Goal: Task Accomplishment & Management: Complete application form

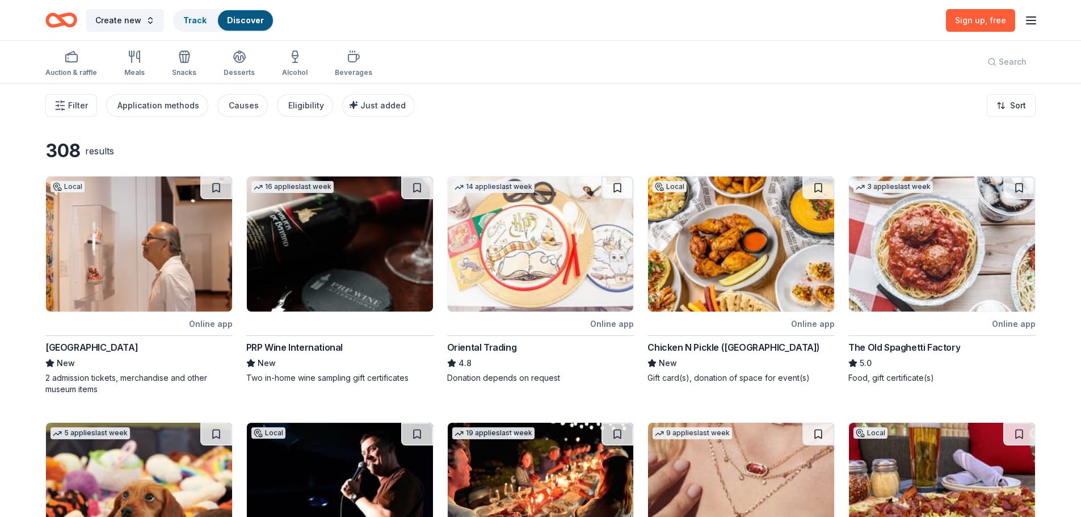
click at [143, 237] on img at bounding box center [139, 244] width 186 height 135
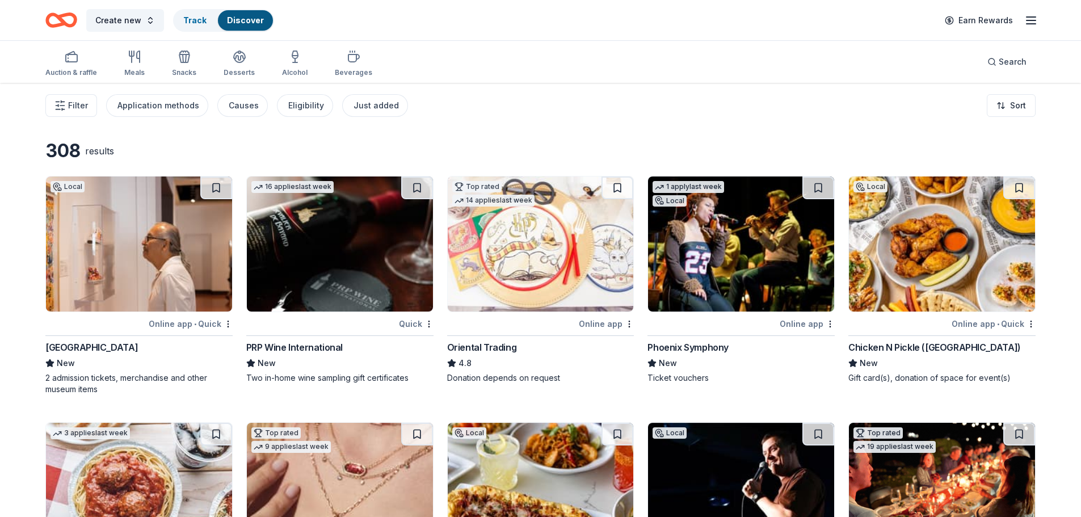
click at [148, 278] on img at bounding box center [139, 244] width 186 height 135
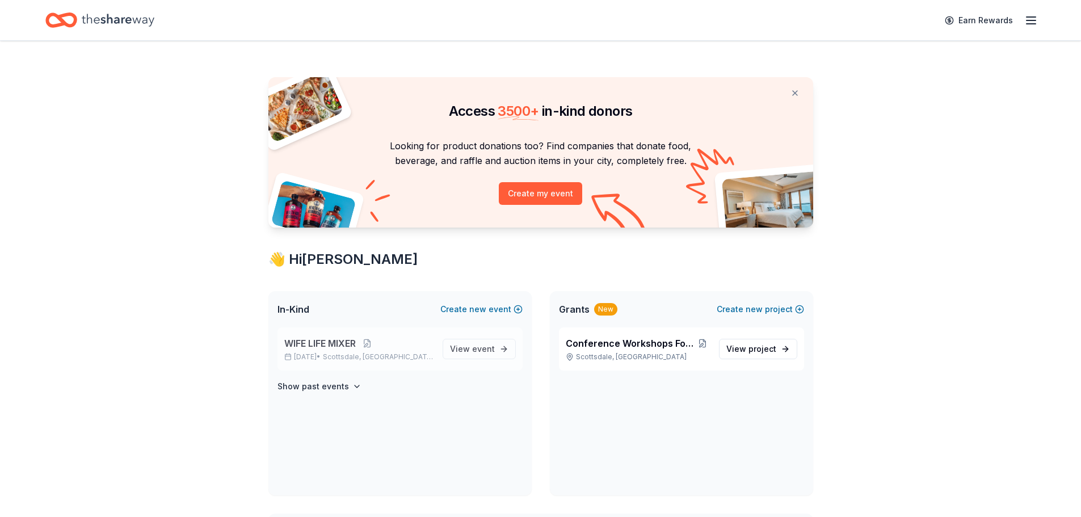
click at [326, 344] on span "WIFE LIFE MIXER" at bounding box center [320, 344] width 72 height 14
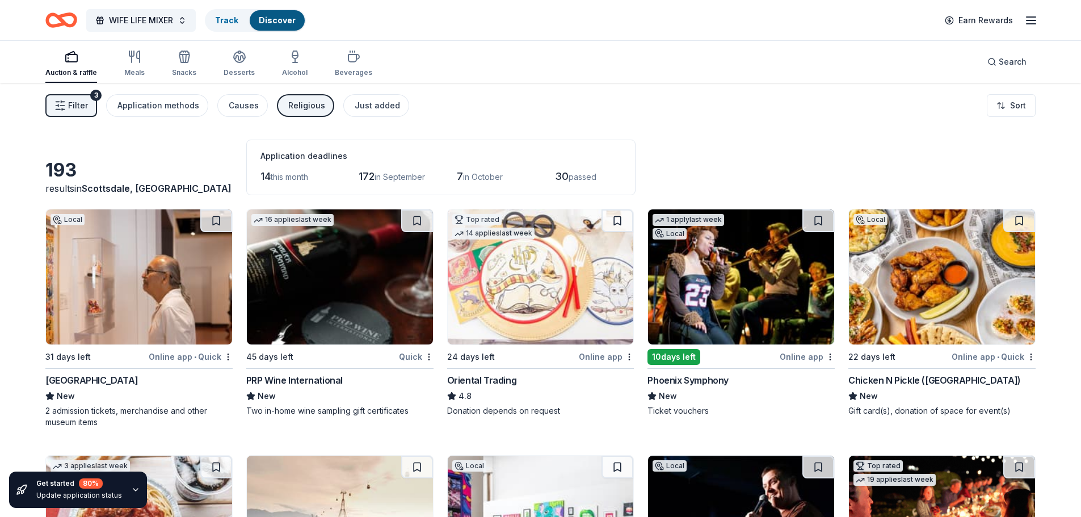
click at [355, 327] on img at bounding box center [340, 276] width 186 height 135
click at [574, 296] on img at bounding box center [541, 276] width 186 height 135
click at [773, 284] on img at bounding box center [741, 276] width 186 height 135
click at [930, 255] on img at bounding box center [942, 276] width 186 height 135
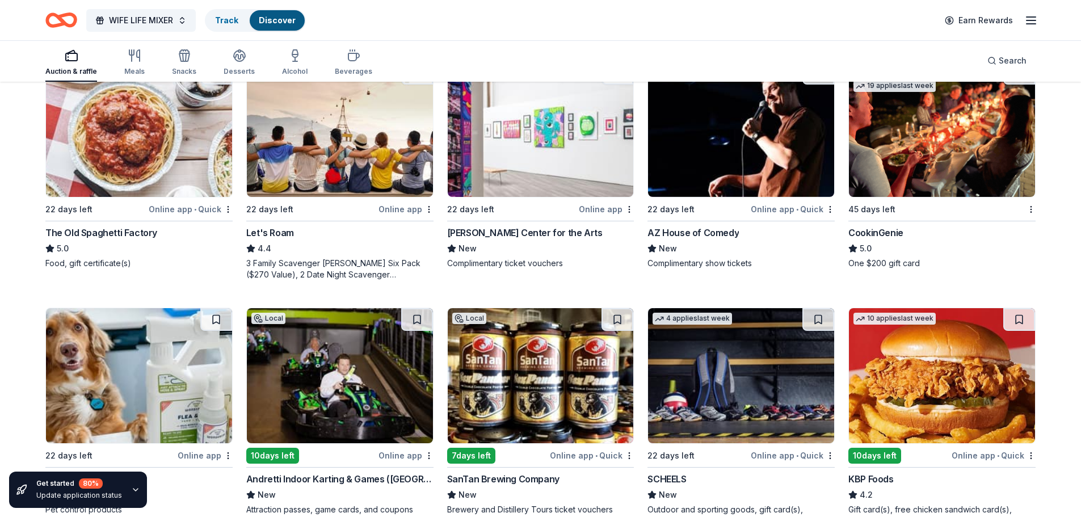
scroll to position [397, 0]
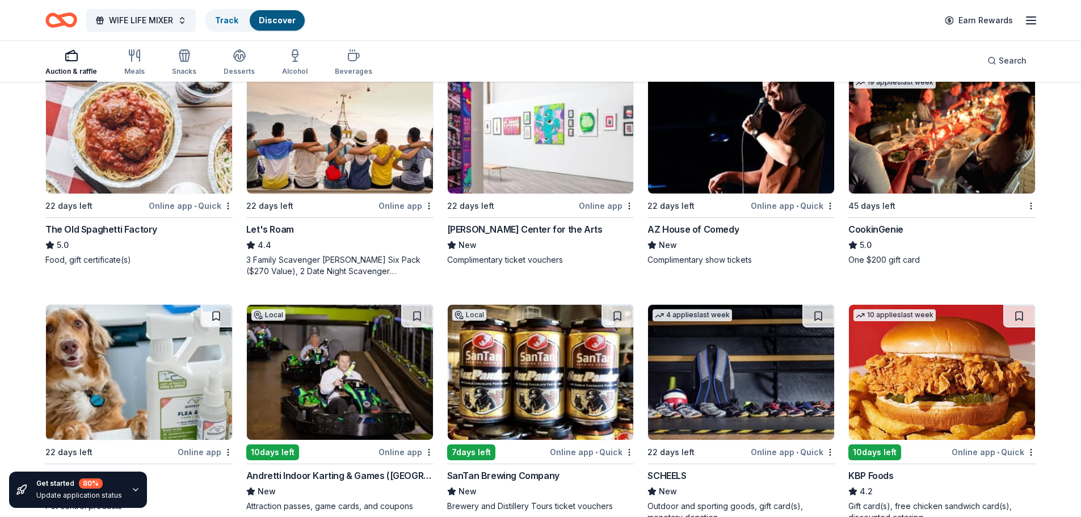
click at [92, 166] on img at bounding box center [139, 125] width 186 height 135
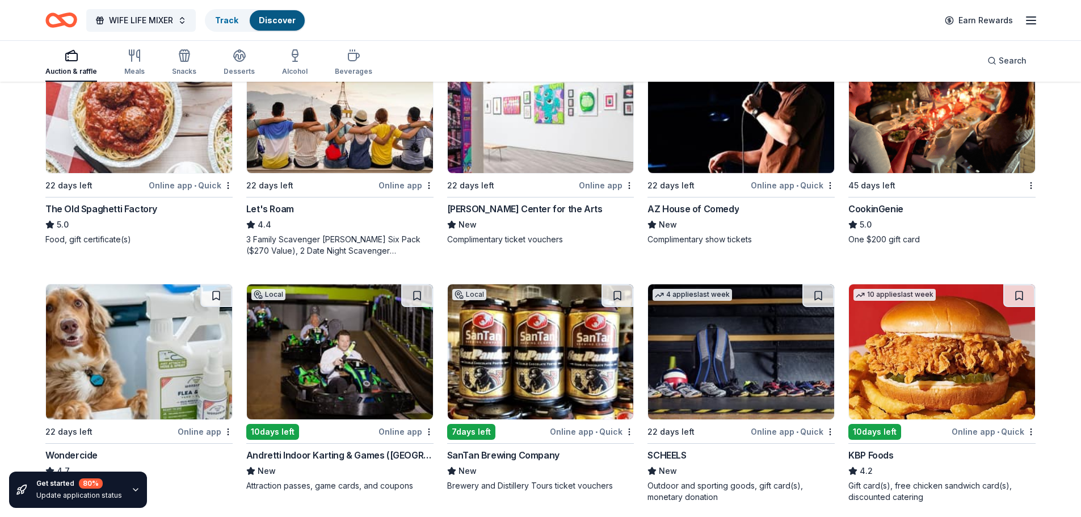
scroll to position [454, 0]
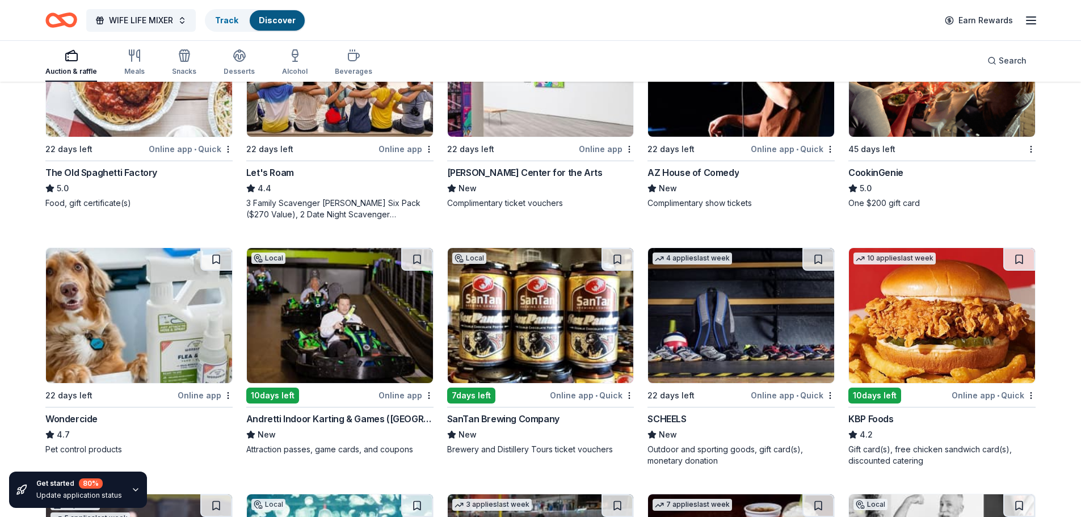
click at [362, 97] on img at bounding box center [340, 69] width 186 height 135
click at [732, 107] on img at bounding box center [741, 69] width 186 height 135
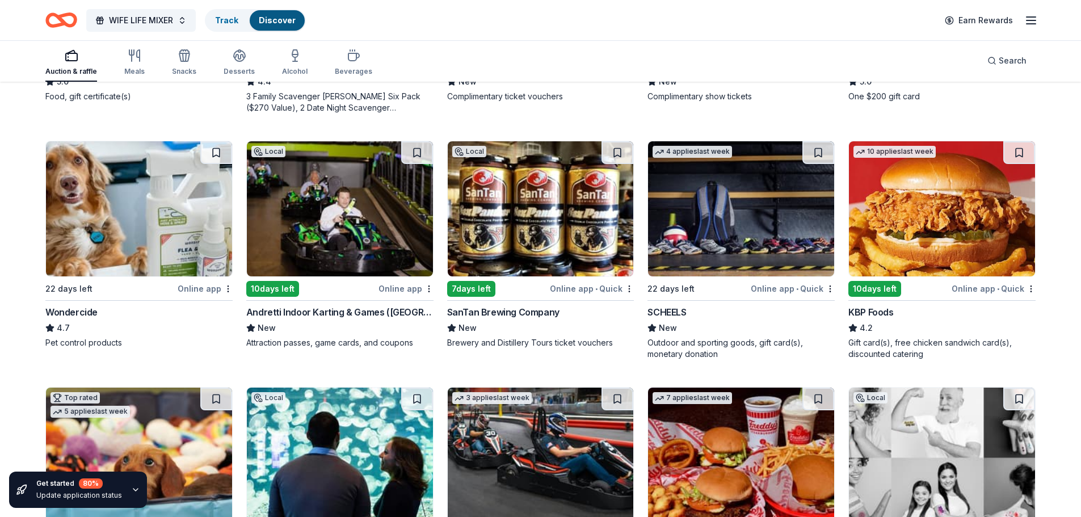
scroll to position [568, 0]
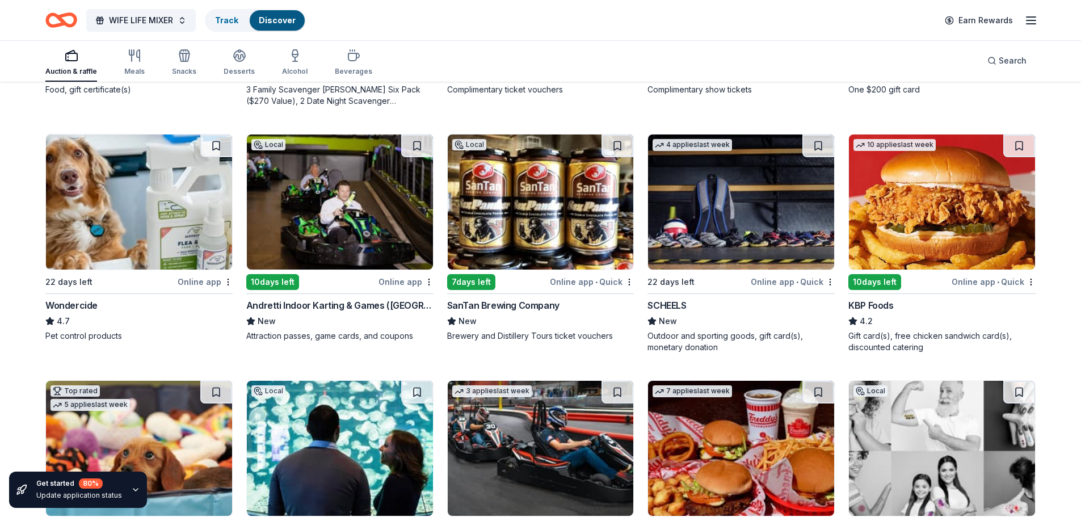
click at [359, 228] on img at bounding box center [340, 202] width 186 height 135
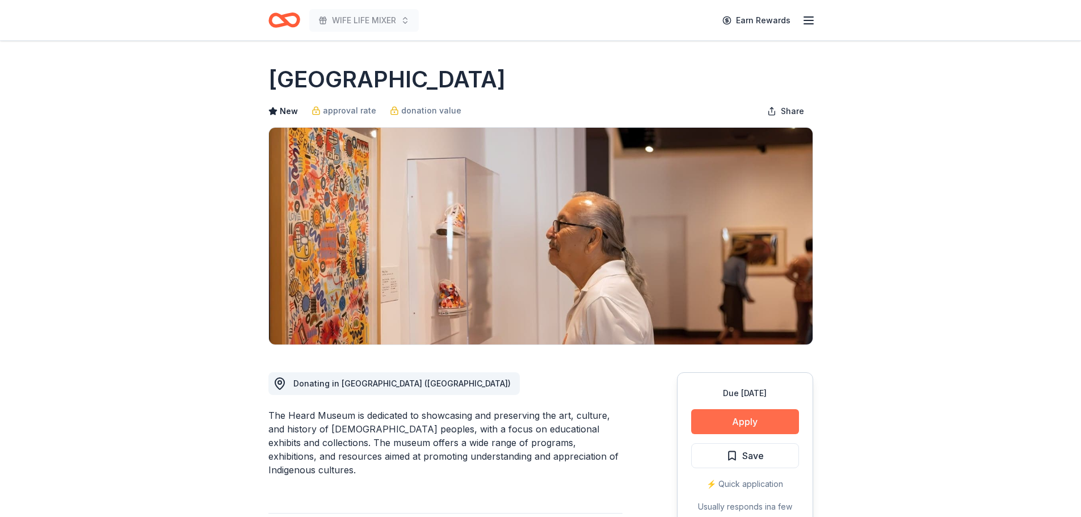
click at [734, 416] on button "Apply" at bounding box center [745, 421] width 108 height 25
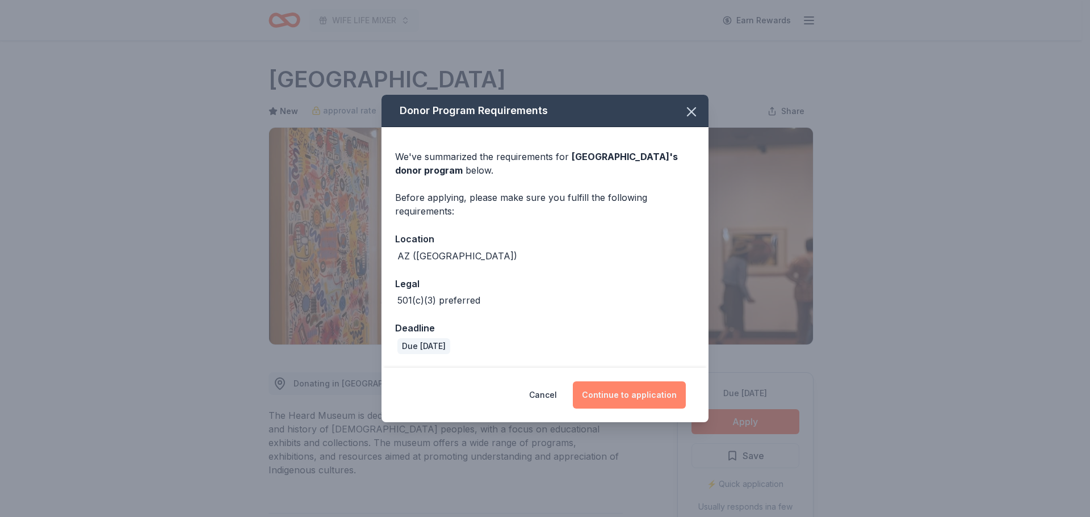
click at [641, 392] on button "Continue to application" at bounding box center [629, 394] width 113 height 27
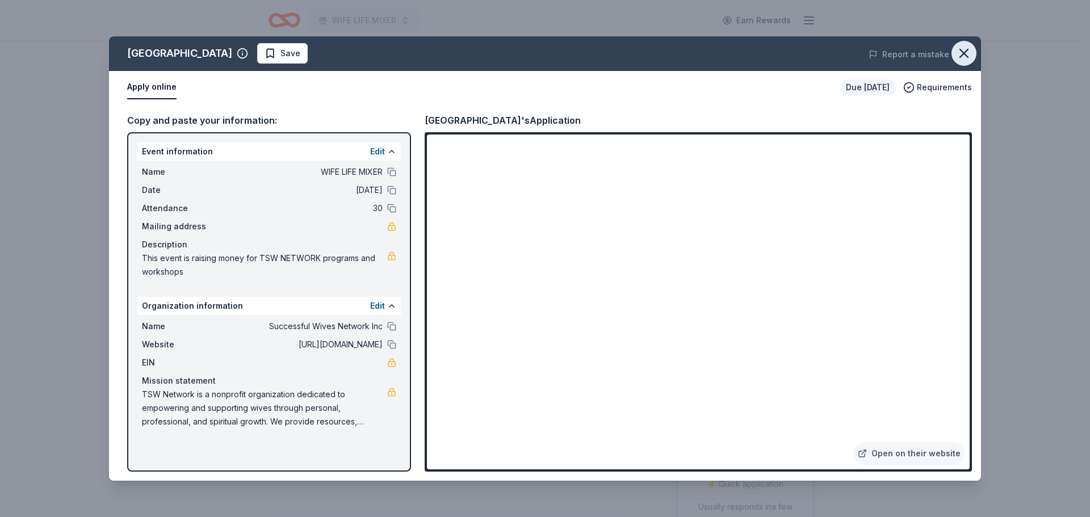
click at [969, 56] on icon "button" at bounding box center [964, 53] width 16 height 16
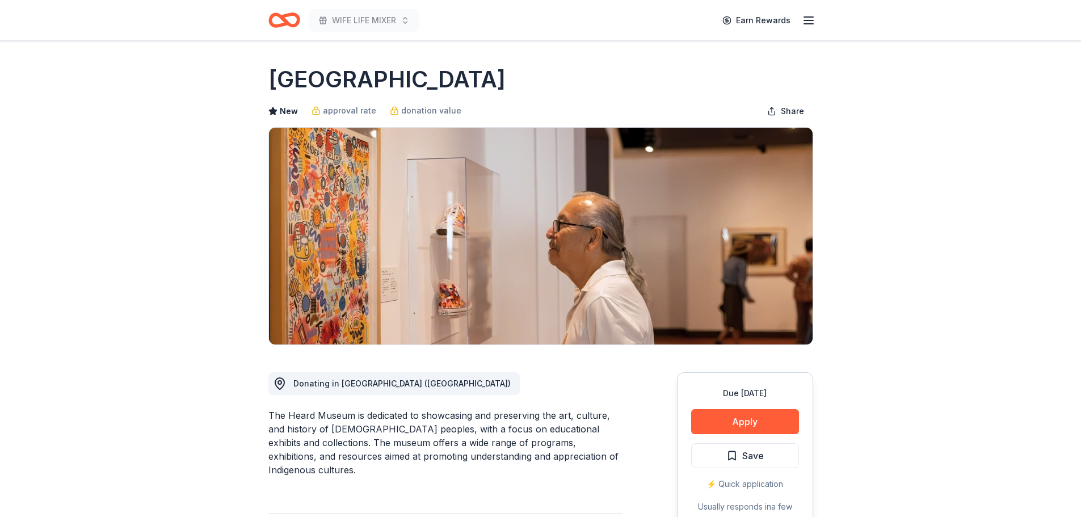
click at [285, 22] on icon "Home" at bounding box center [289, 19] width 18 height 11
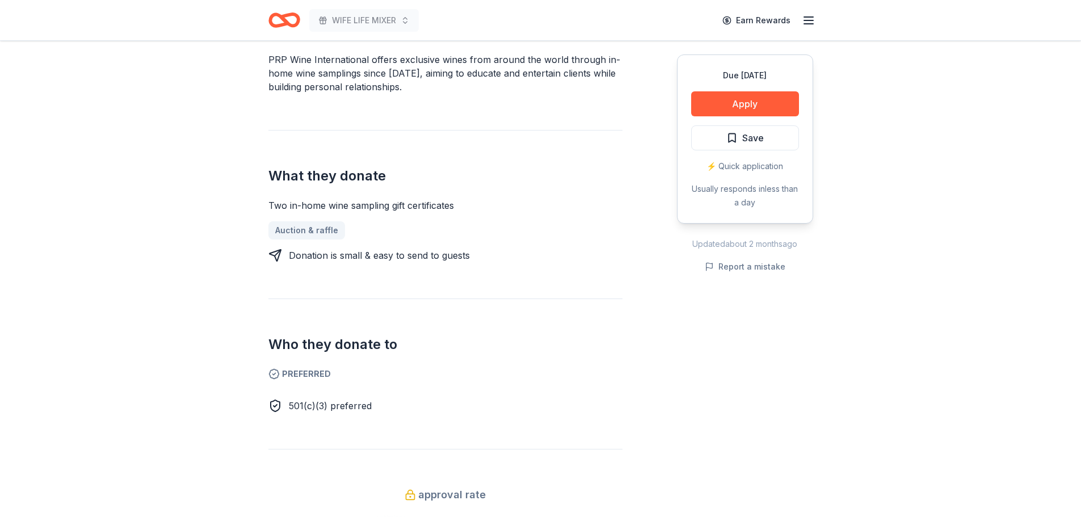
scroll to position [397, 0]
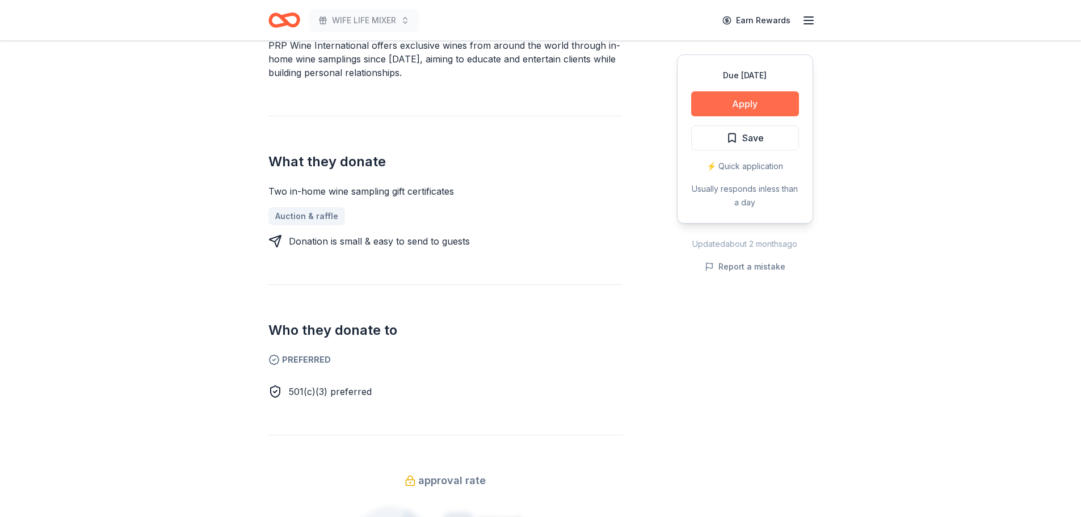
click at [751, 104] on button "Apply" at bounding box center [745, 103] width 108 height 25
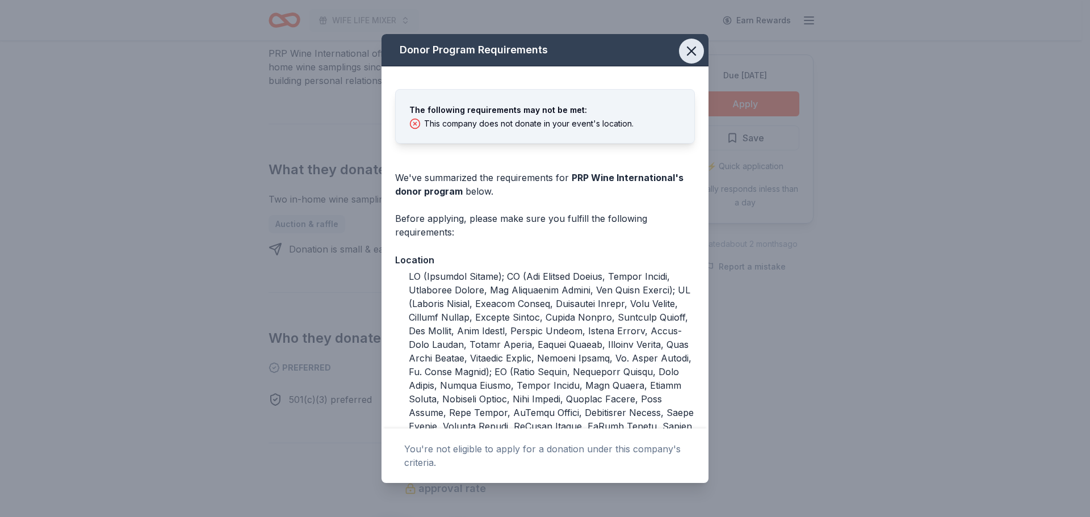
click at [686, 50] on icon "button" at bounding box center [691, 51] width 16 height 16
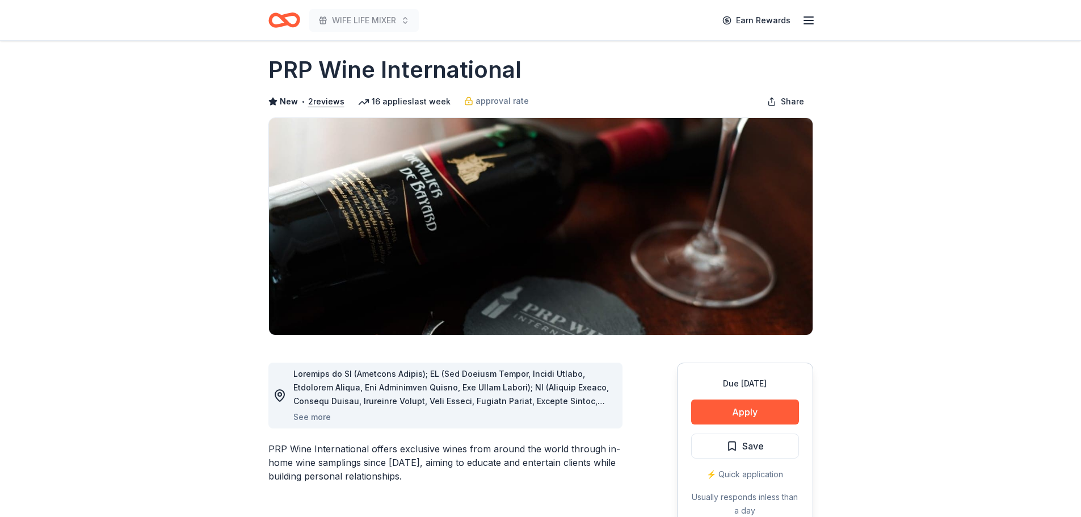
scroll to position [0, 0]
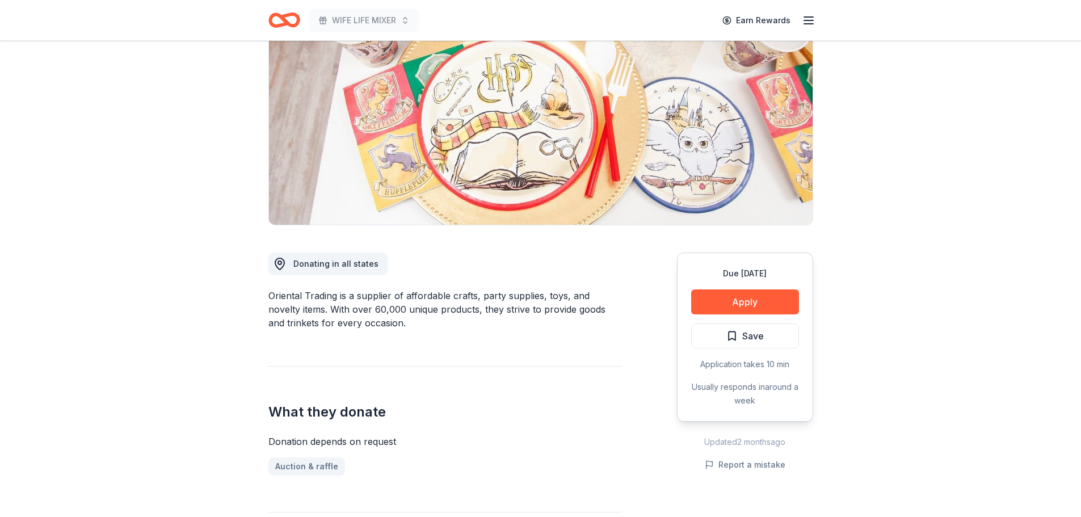
scroll to position [114, 0]
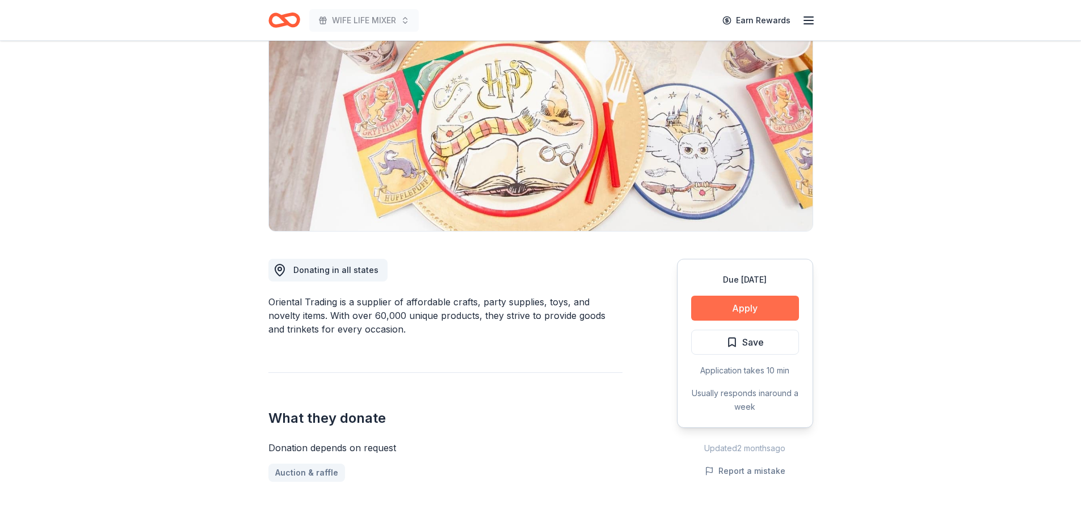
click at [732, 310] on button "Apply" at bounding box center [745, 308] width 108 height 25
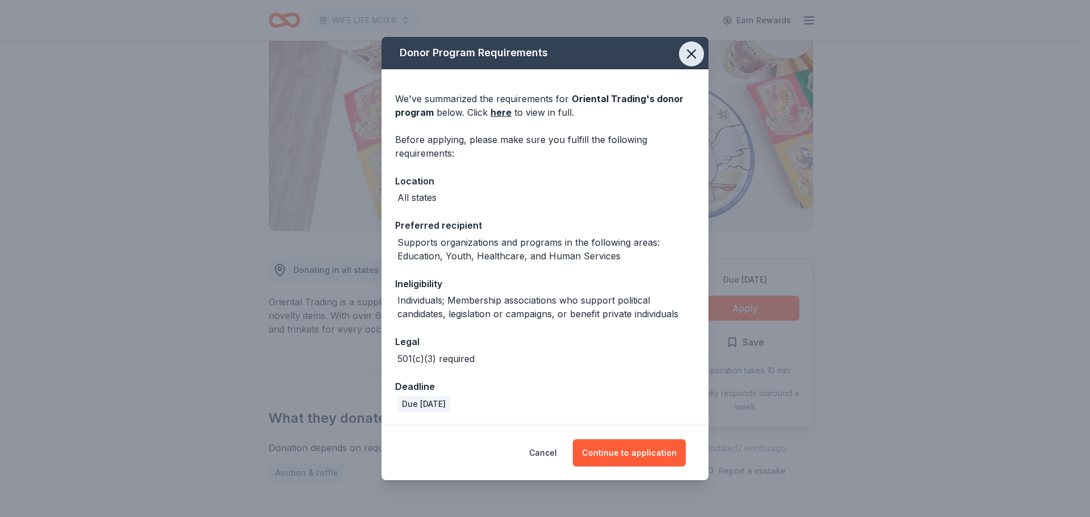
click at [691, 51] on icon "button" at bounding box center [691, 54] width 16 height 16
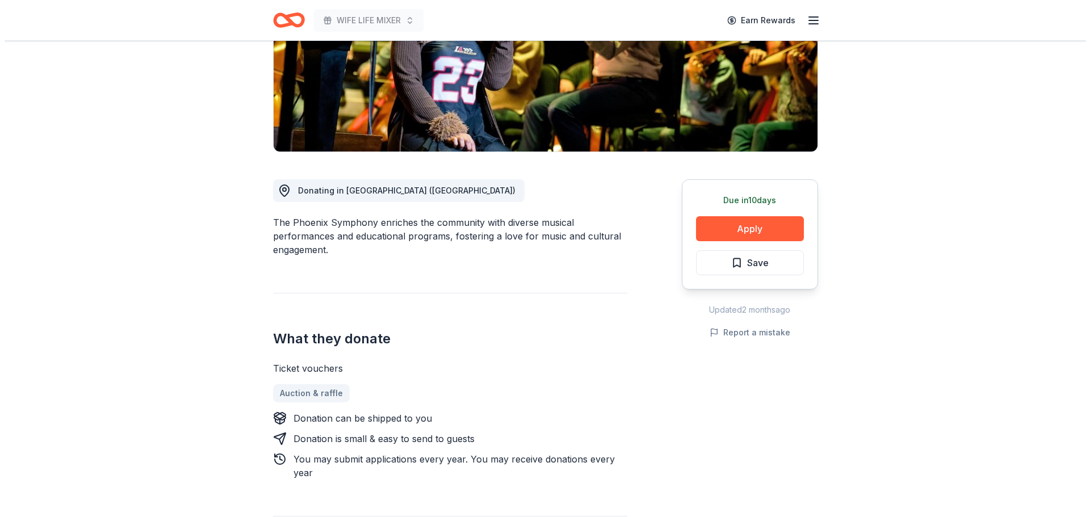
scroll to position [227, 0]
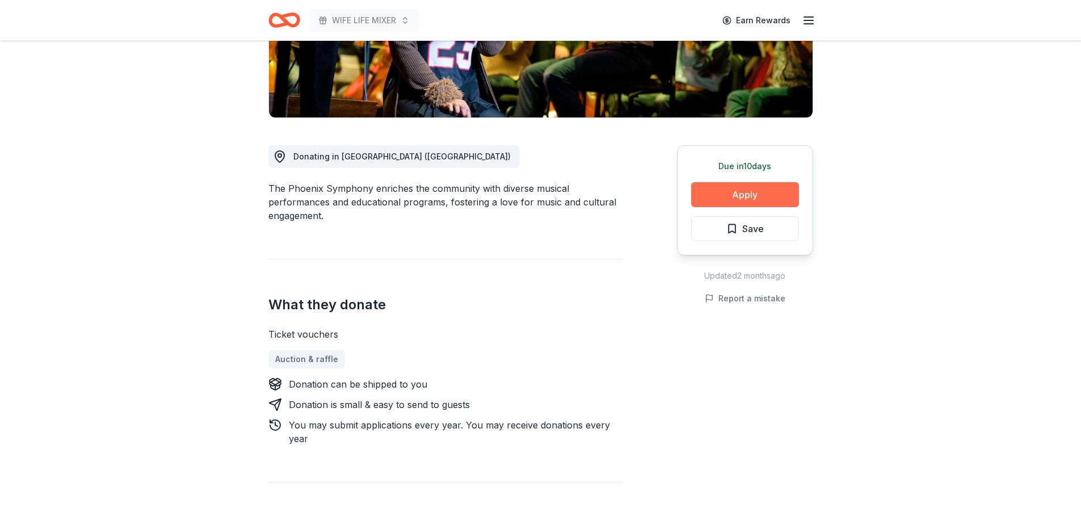
click at [731, 195] on button "Apply" at bounding box center [745, 194] width 108 height 25
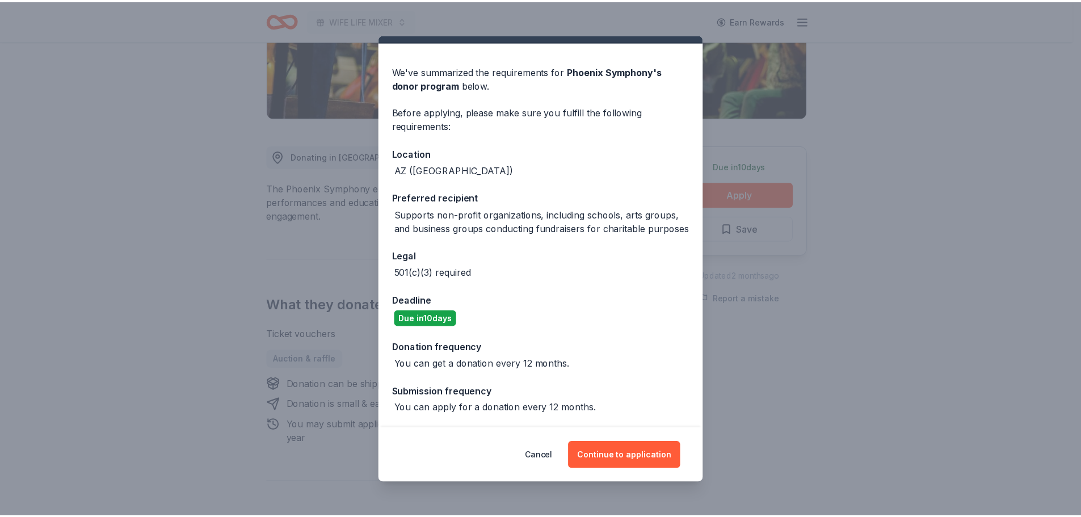
scroll to position [39, 0]
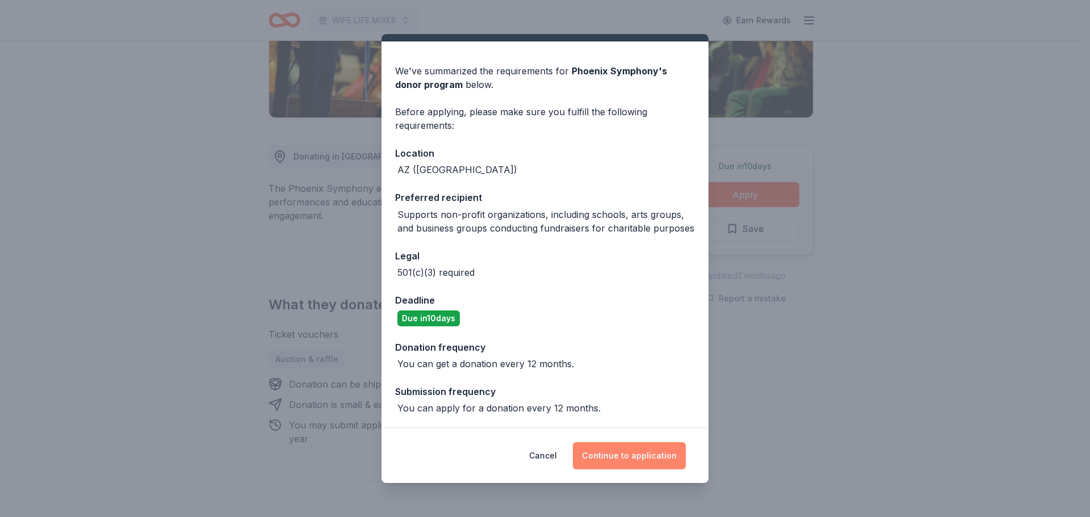
click at [620, 449] on button "Continue to application" at bounding box center [629, 455] width 113 height 27
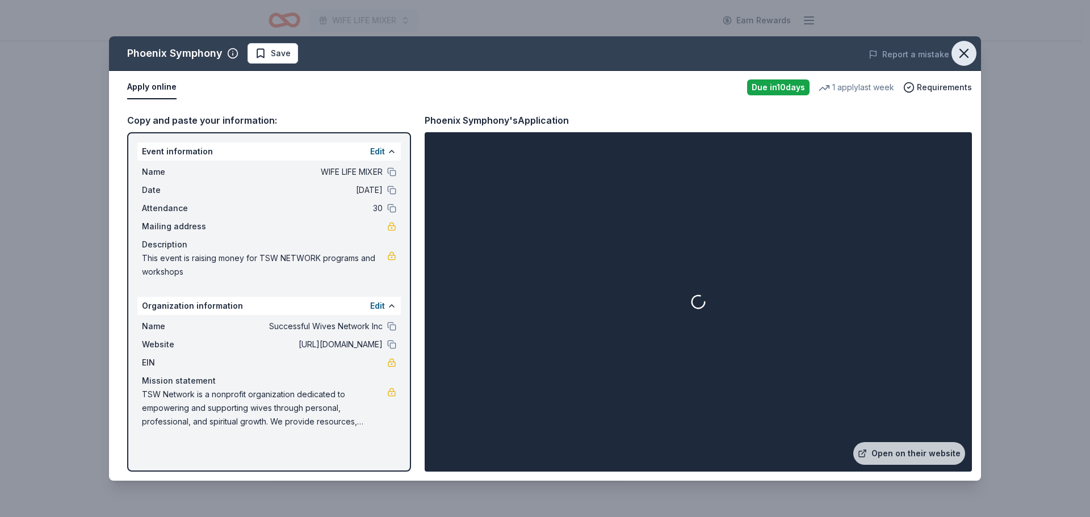
click at [964, 52] on icon "button" at bounding box center [964, 53] width 16 height 16
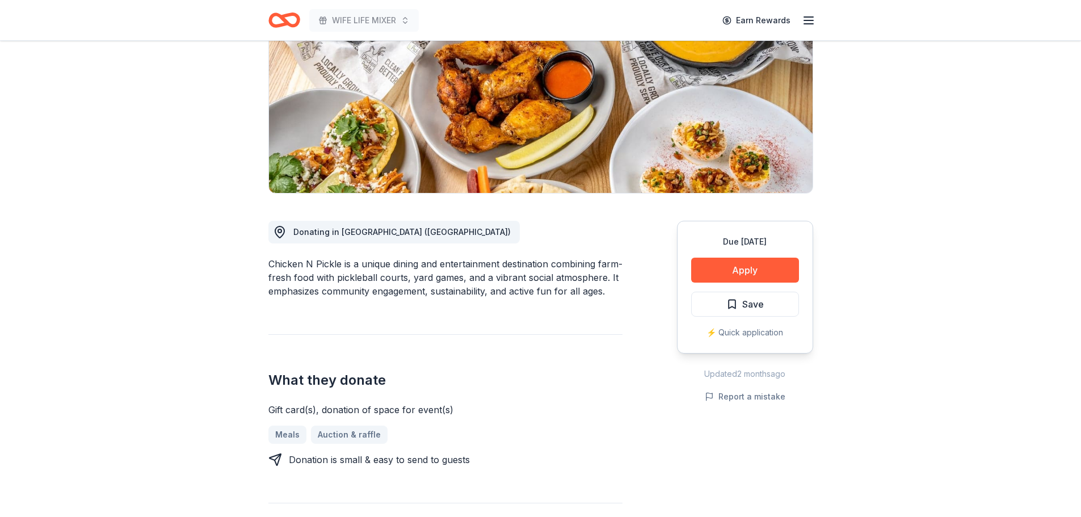
scroll to position [170, 0]
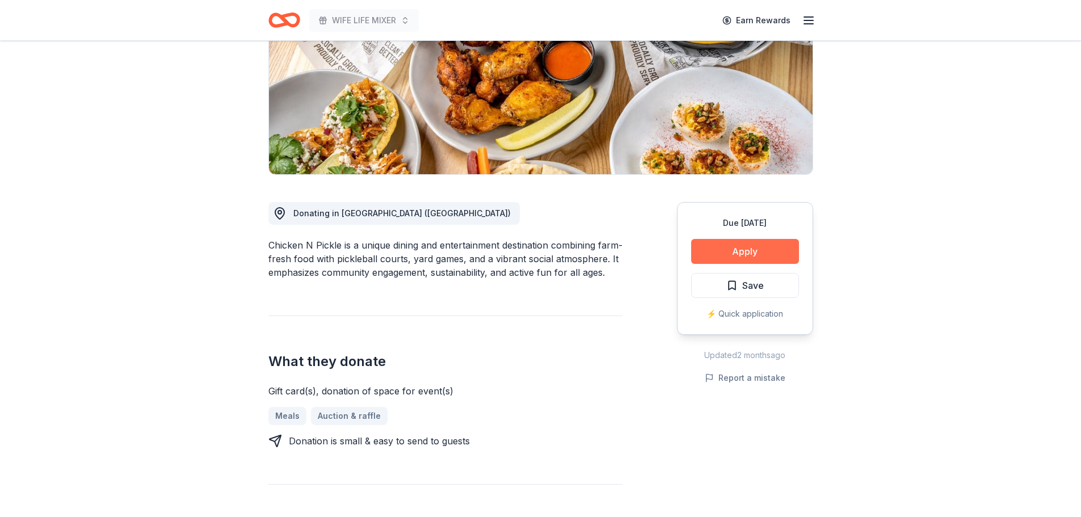
click at [720, 250] on button "Apply" at bounding box center [745, 251] width 108 height 25
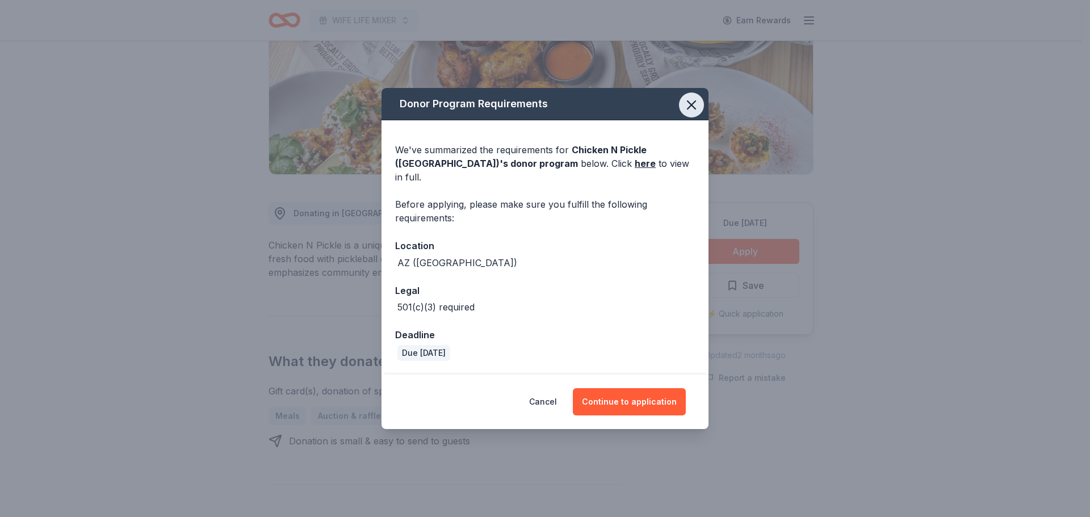
click at [690, 109] on icon "button" at bounding box center [691, 105] width 8 height 8
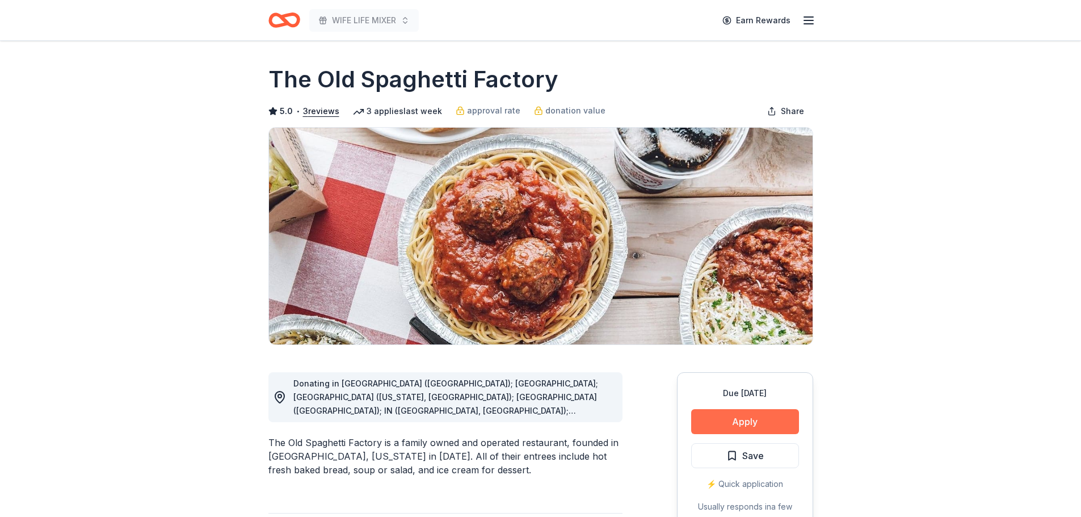
click at [751, 418] on button "Apply" at bounding box center [745, 421] width 108 height 25
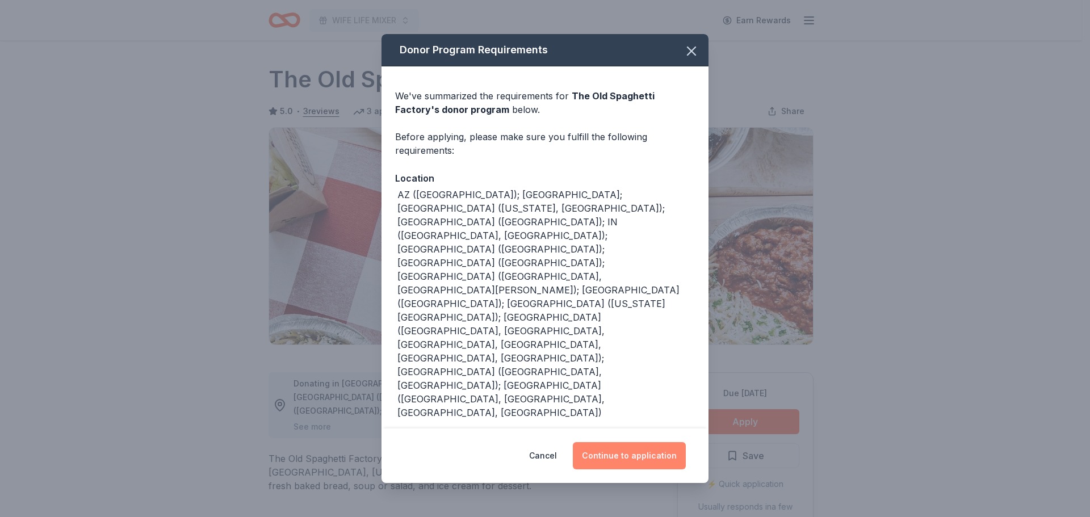
click at [620, 442] on button "Continue to application" at bounding box center [629, 455] width 113 height 27
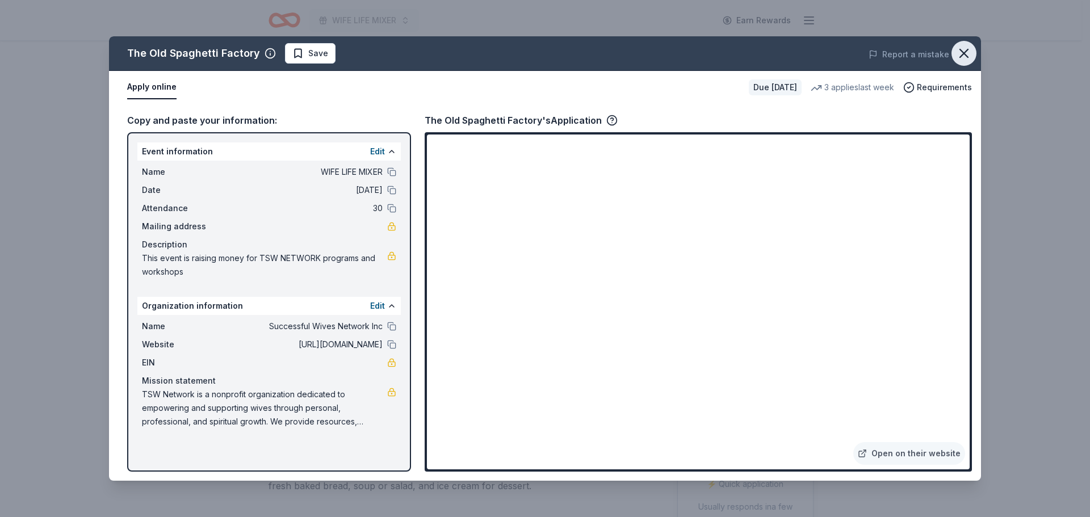
click at [970, 51] on icon "button" at bounding box center [964, 53] width 16 height 16
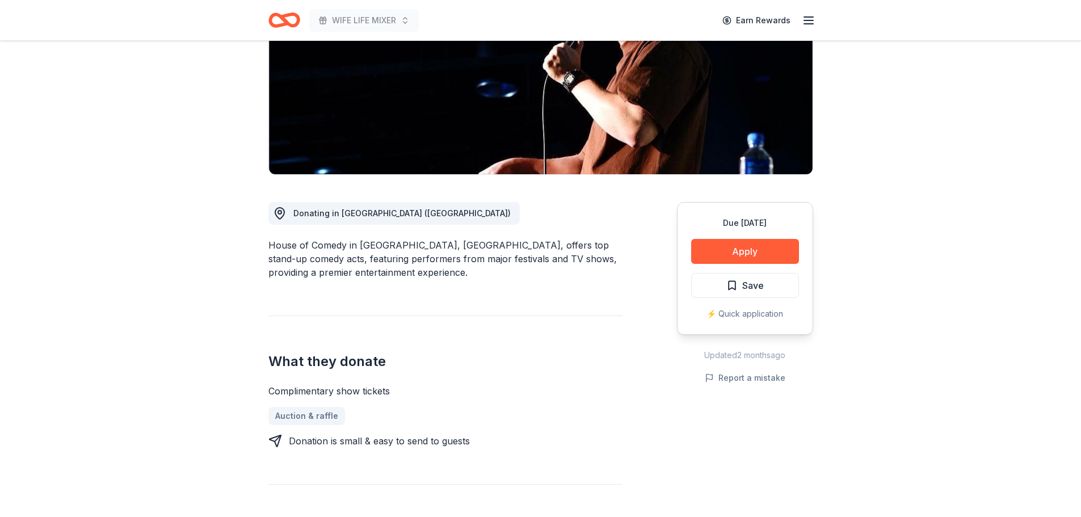
scroll to position [114, 0]
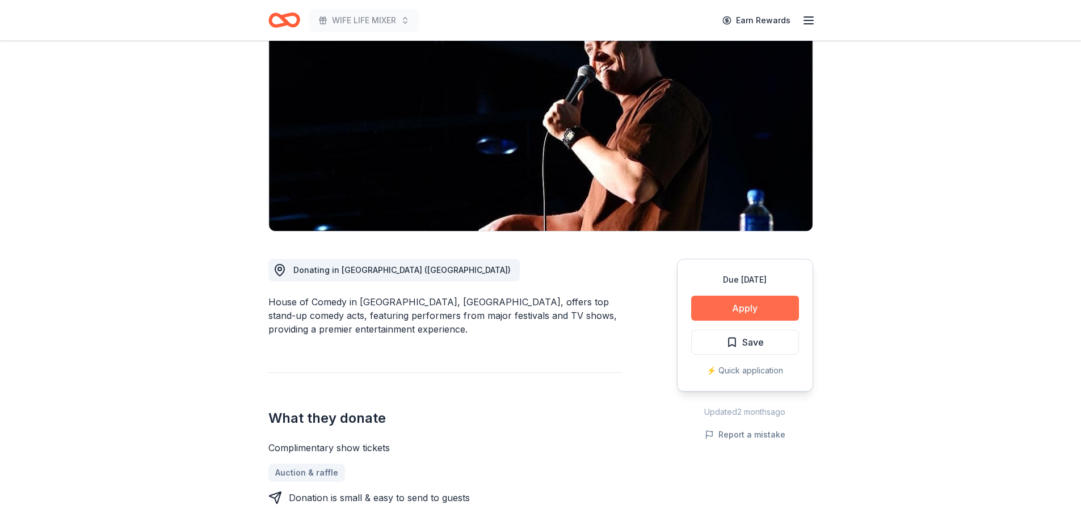
click at [725, 307] on button "Apply" at bounding box center [745, 308] width 108 height 25
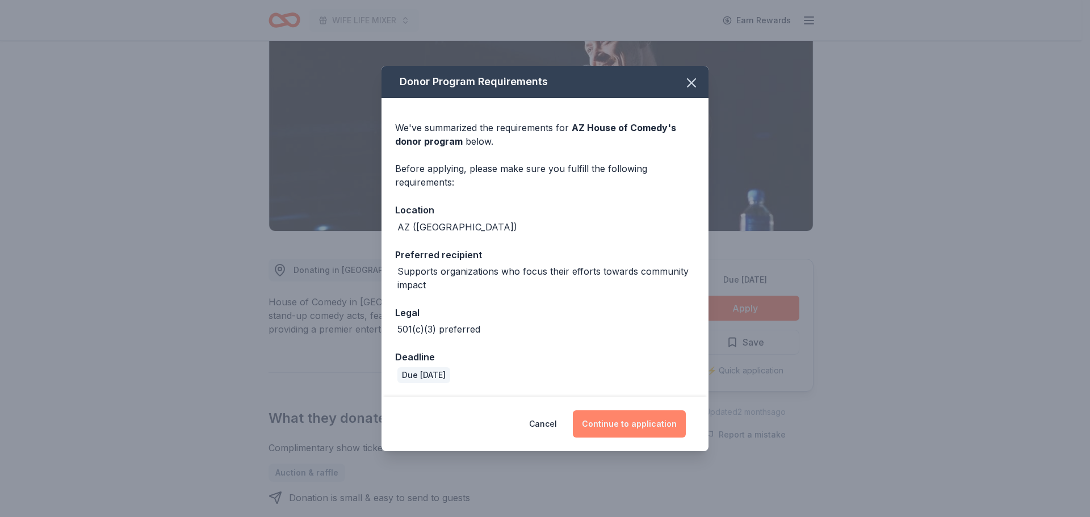
click at [627, 423] on button "Continue to application" at bounding box center [629, 423] width 113 height 27
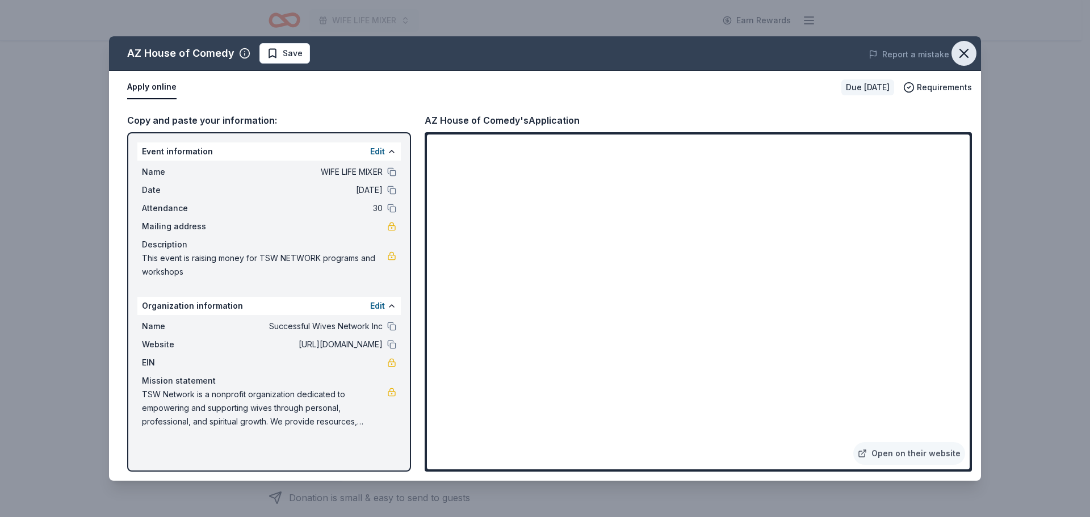
click at [969, 44] on button "button" at bounding box center [963, 53] width 25 height 25
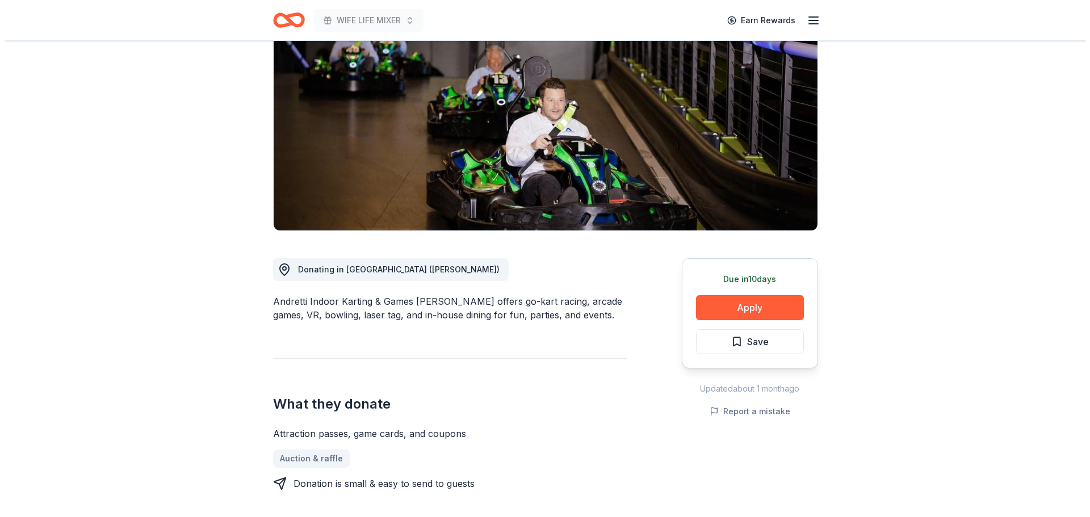
scroll to position [227, 0]
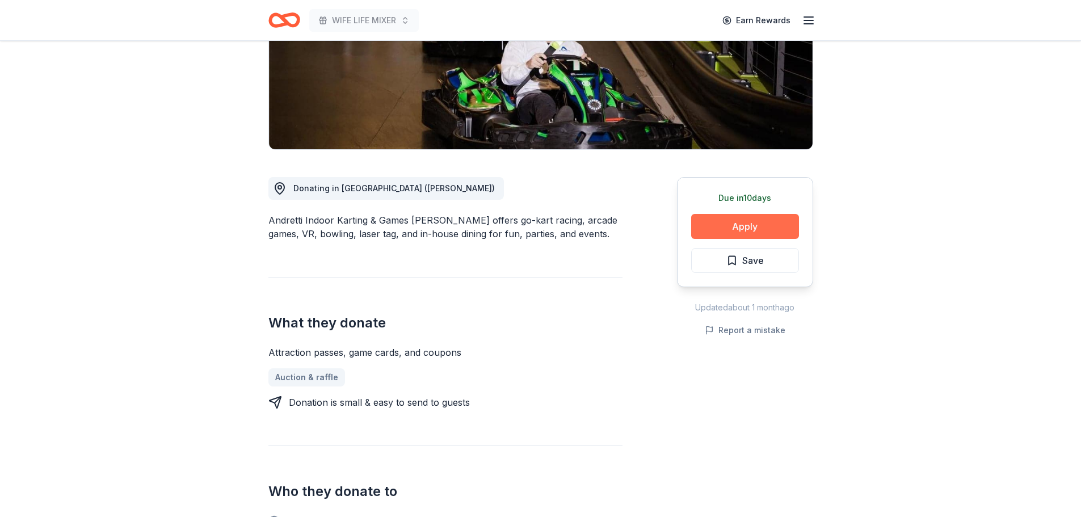
click at [738, 214] on button "Apply" at bounding box center [745, 226] width 108 height 25
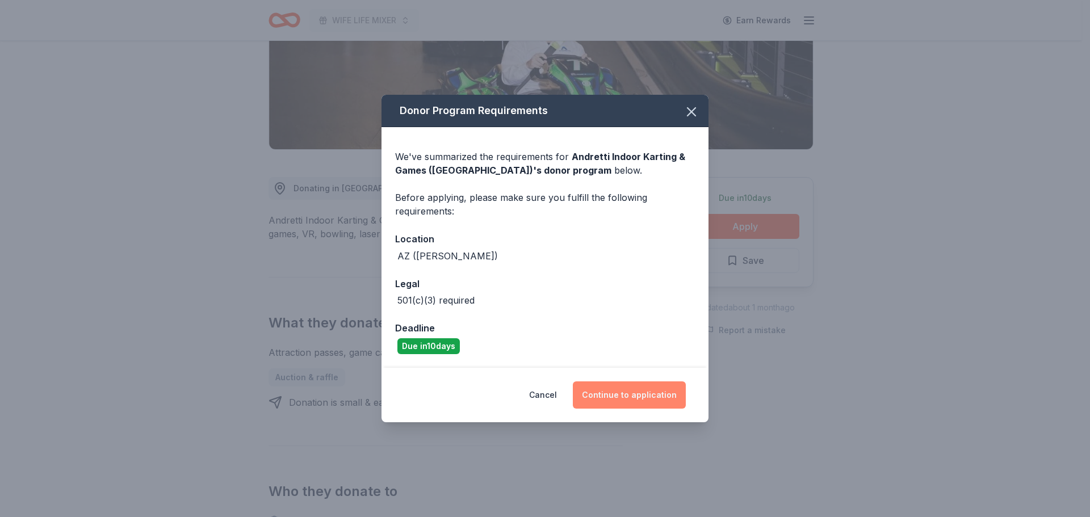
click at [632, 396] on button "Continue to application" at bounding box center [629, 394] width 113 height 27
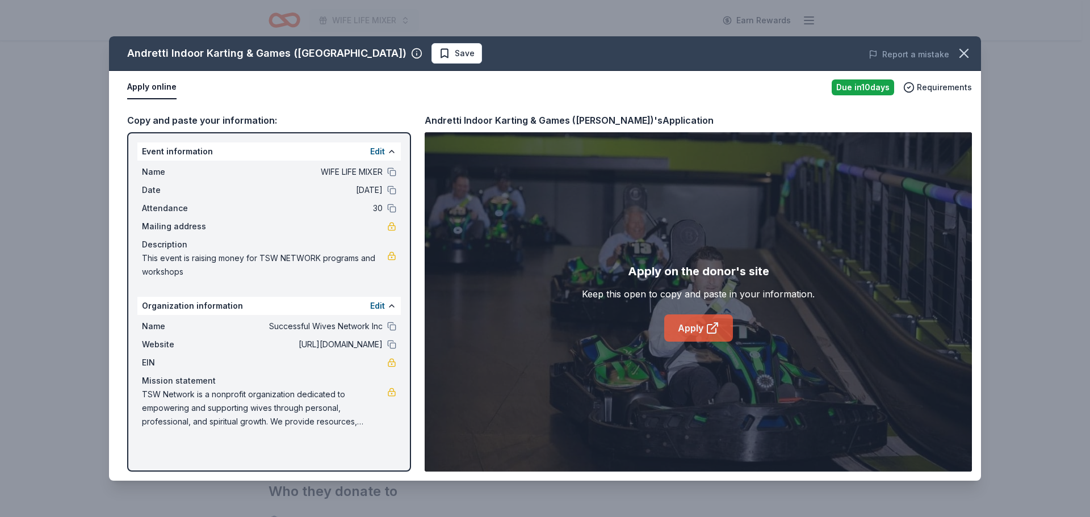
click at [696, 323] on link "Apply" at bounding box center [698, 327] width 69 height 27
